Goal: Find specific page/section: Find specific page/section

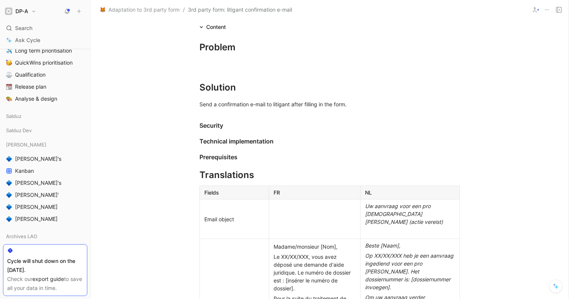
scroll to position [149, 0]
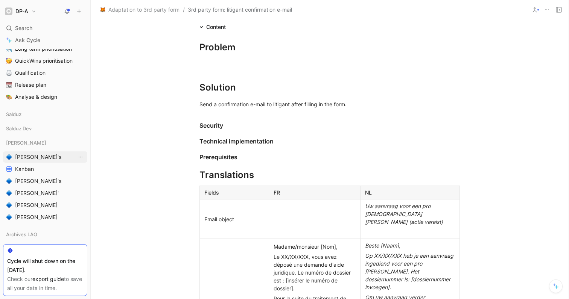
click at [36, 155] on link "[PERSON_NAME]'s" at bounding box center [45, 157] width 84 height 11
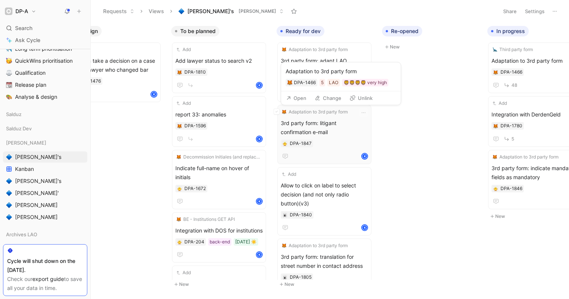
click at [299, 112] on span "Adaptation to 3rd party form" at bounding box center [317, 112] width 59 height 8
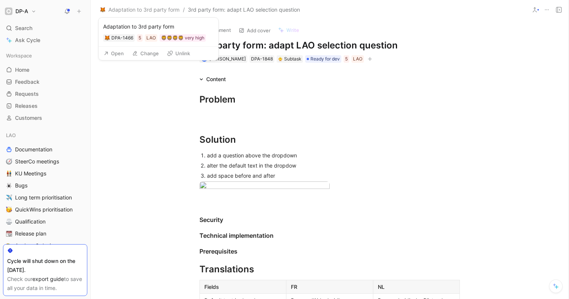
click at [118, 54] on button "Open" at bounding box center [113, 53] width 27 height 11
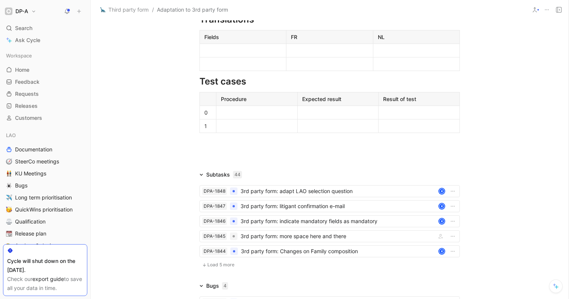
scroll to position [1204, 0]
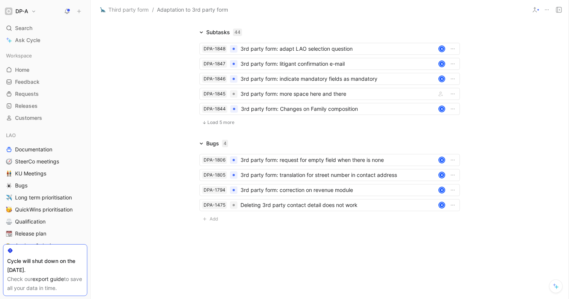
click at [225, 124] on span "Load 5 more" at bounding box center [220, 123] width 27 height 6
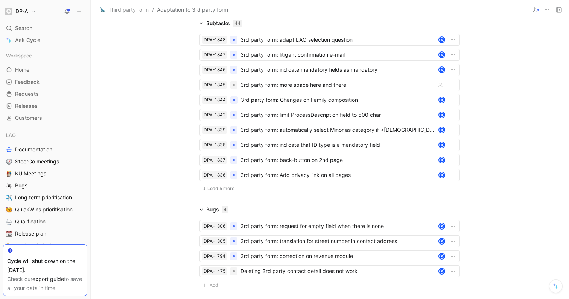
click at [217, 192] on span "Load 5 more" at bounding box center [220, 189] width 27 height 6
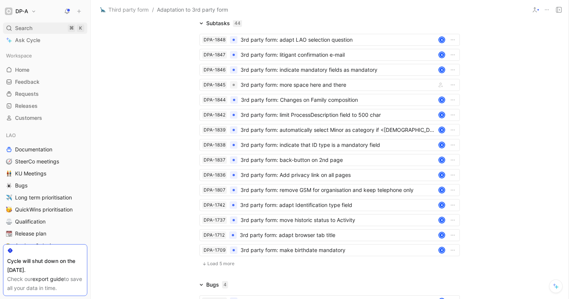
click at [23, 30] on span "Search" at bounding box center [23, 28] width 17 height 9
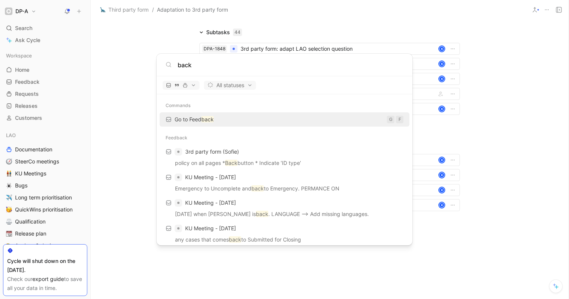
scroll to position [668, 0]
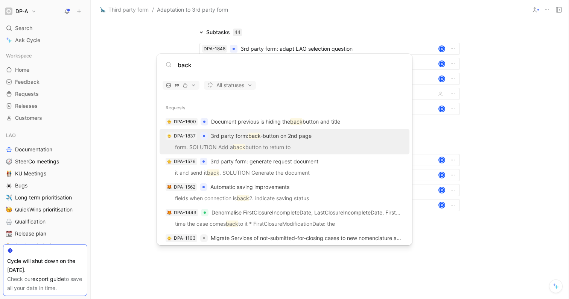
type input "back"
click at [337, 143] on p "form. SOLUTION Add a back button to return to" at bounding box center [284, 148] width 245 height 11
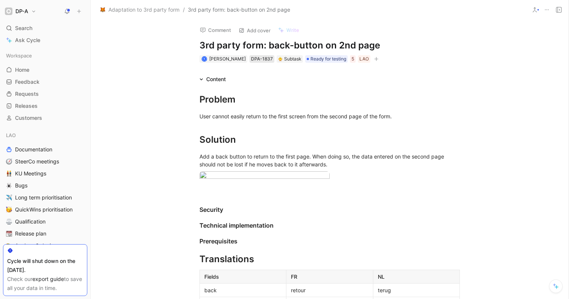
click at [256, 60] on div "DPA-1837" at bounding box center [262, 59] width 22 height 8
